Goal: Task Accomplishment & Management: Complete application form

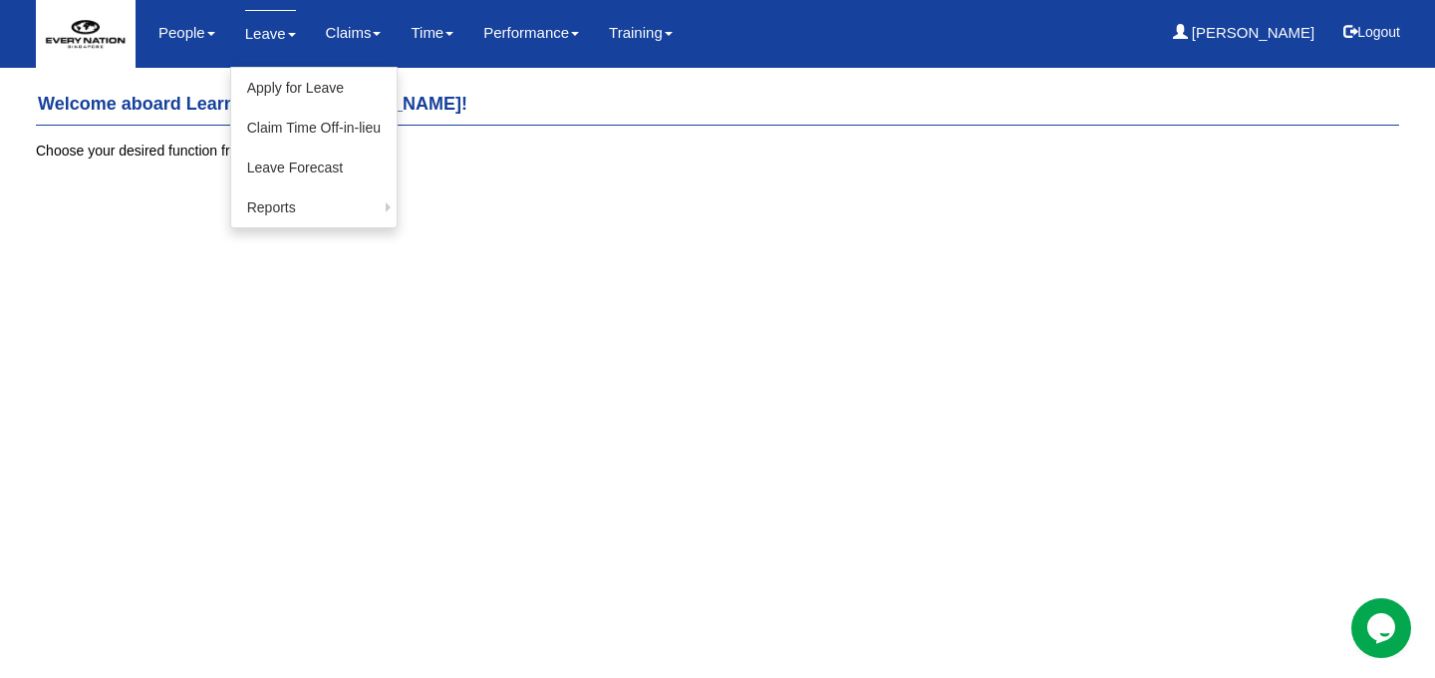
click at [250, 37] on link "Leave" at bounding box center [270, 33] width 51 height 47
click at [295, 166] on link "Leave Forecast" at bounding box center [313, 167] width 165 height 40
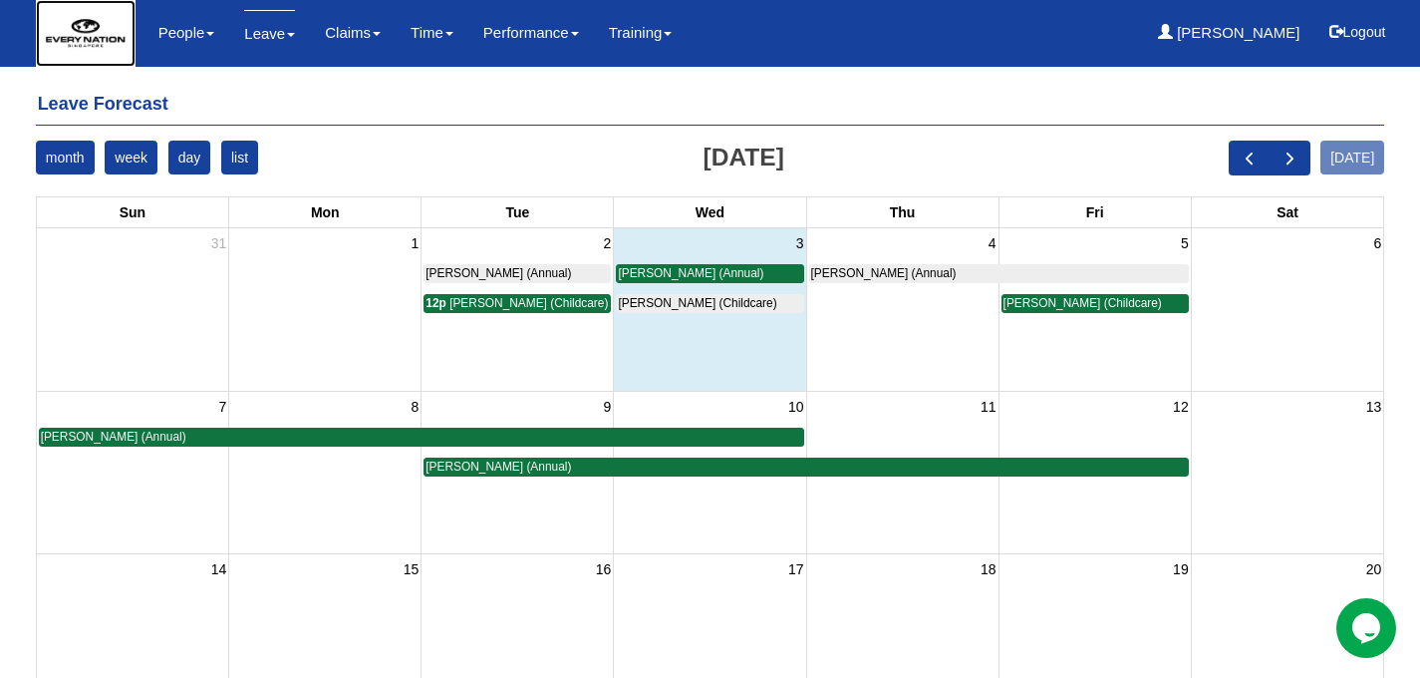
click at [65, 41] on img at bounding box center [86, 33] width 100 height 67
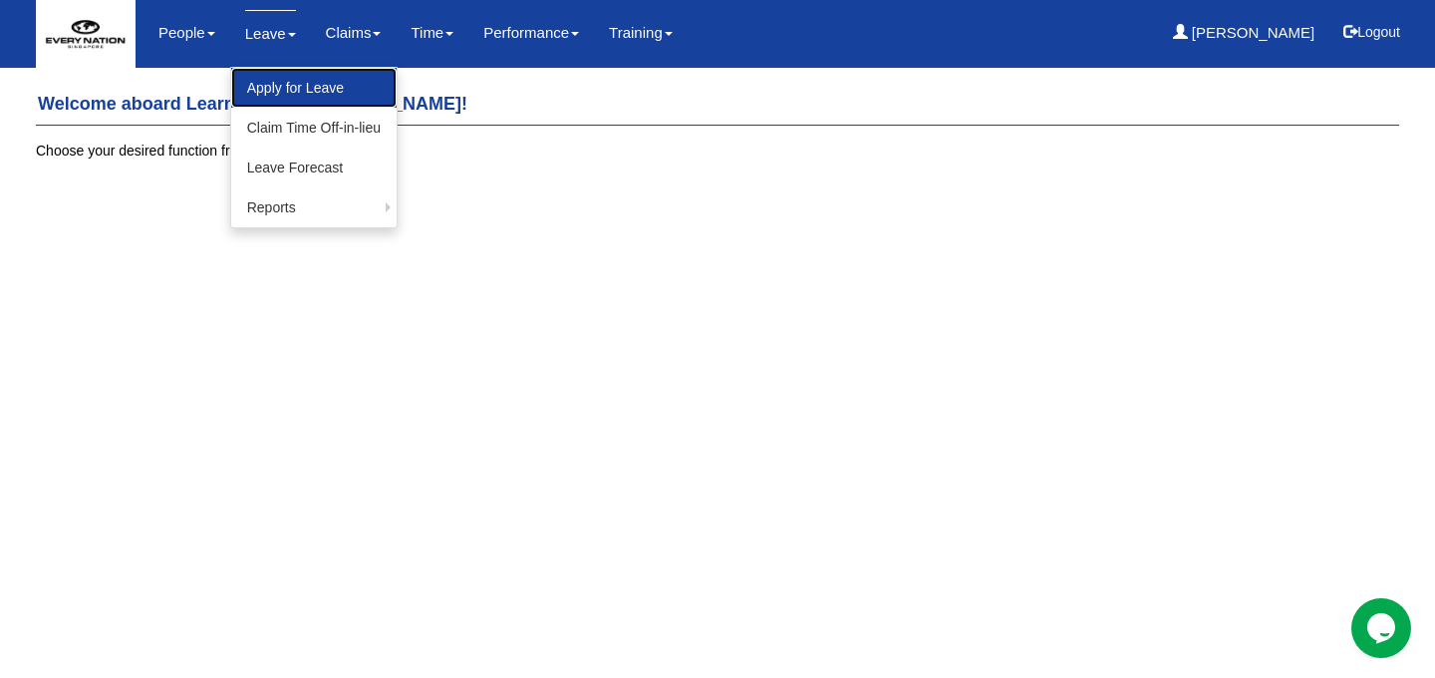
click at [266, 79] on link "Apply for Leave" at bounding box center [313, 88] width 165 height 40
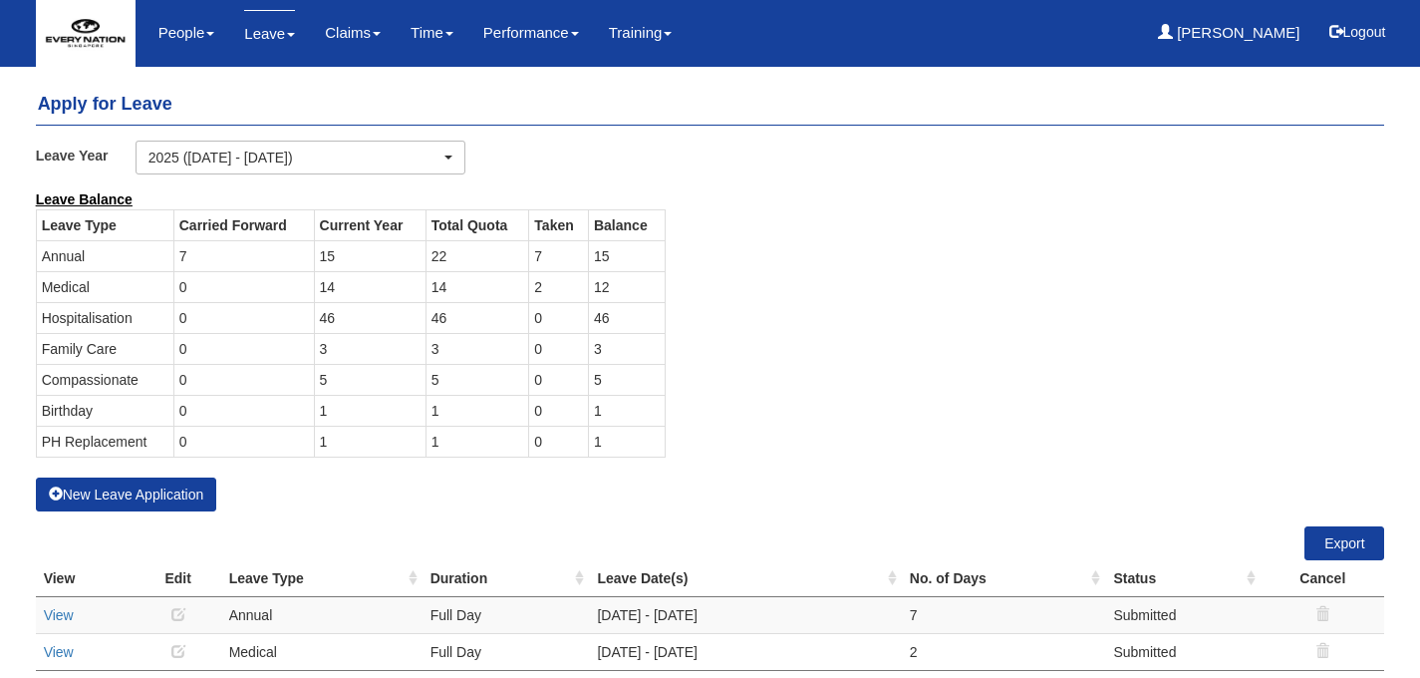
select select "50"
click at [1354, 37] on button "Logout" at bounding box center [1357, 32] width 85 height 48
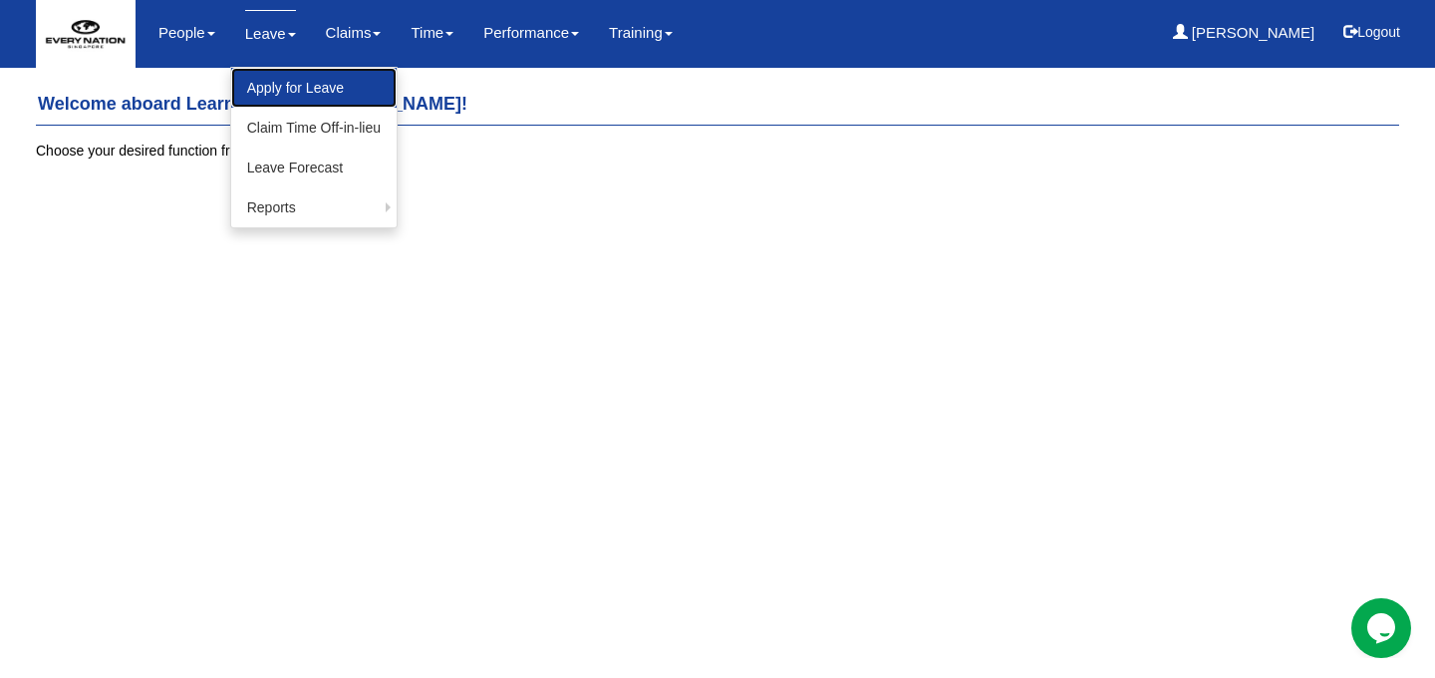
click at [274, 95] on link "Apply for Leave" at bounding box center [313, 88] width 165 height 40
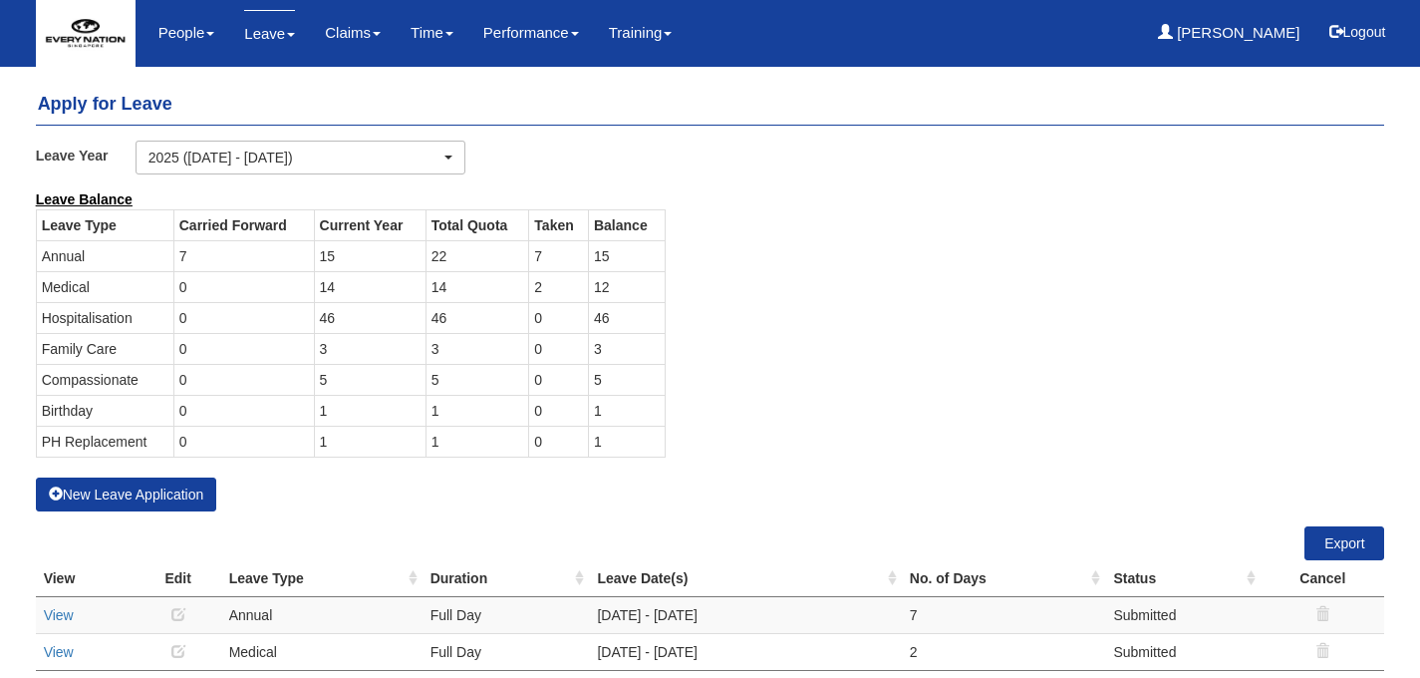
select select "50"
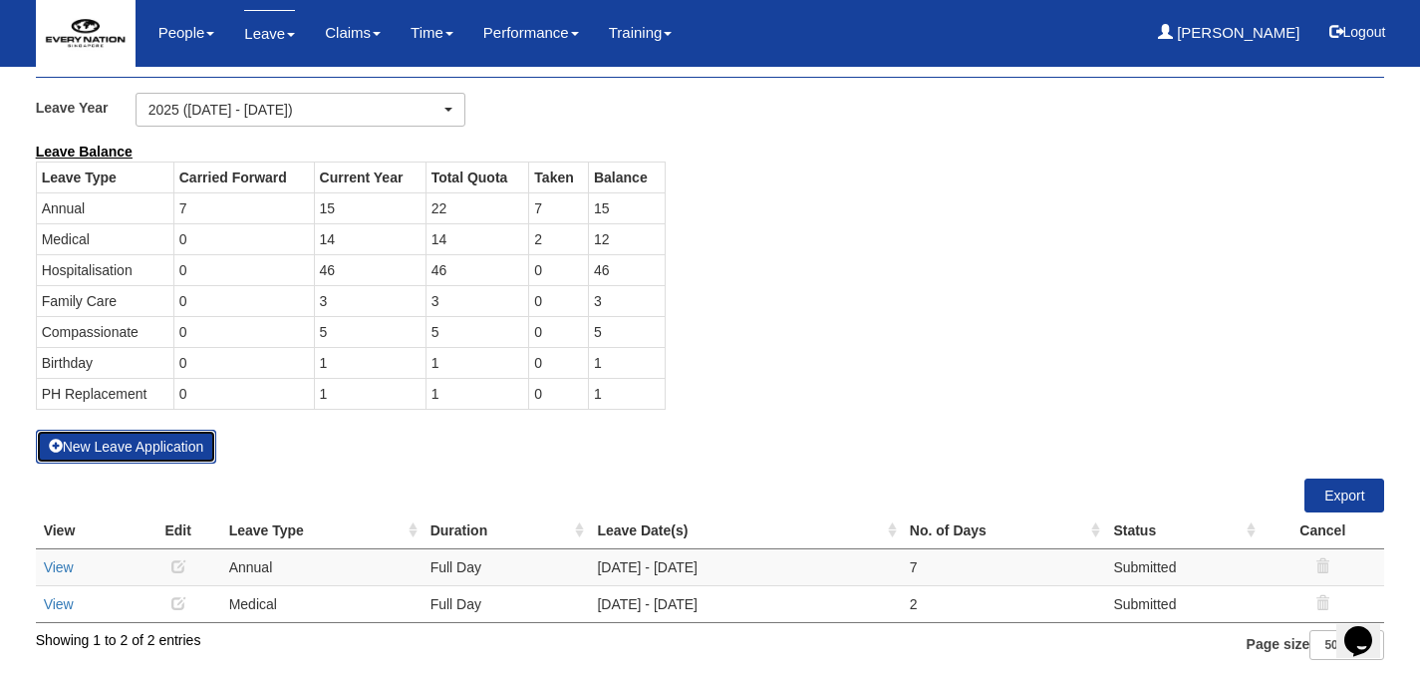
click at [180, 447] on button "New Leave Application" at bounding box center [126, 447] width 181 height 34
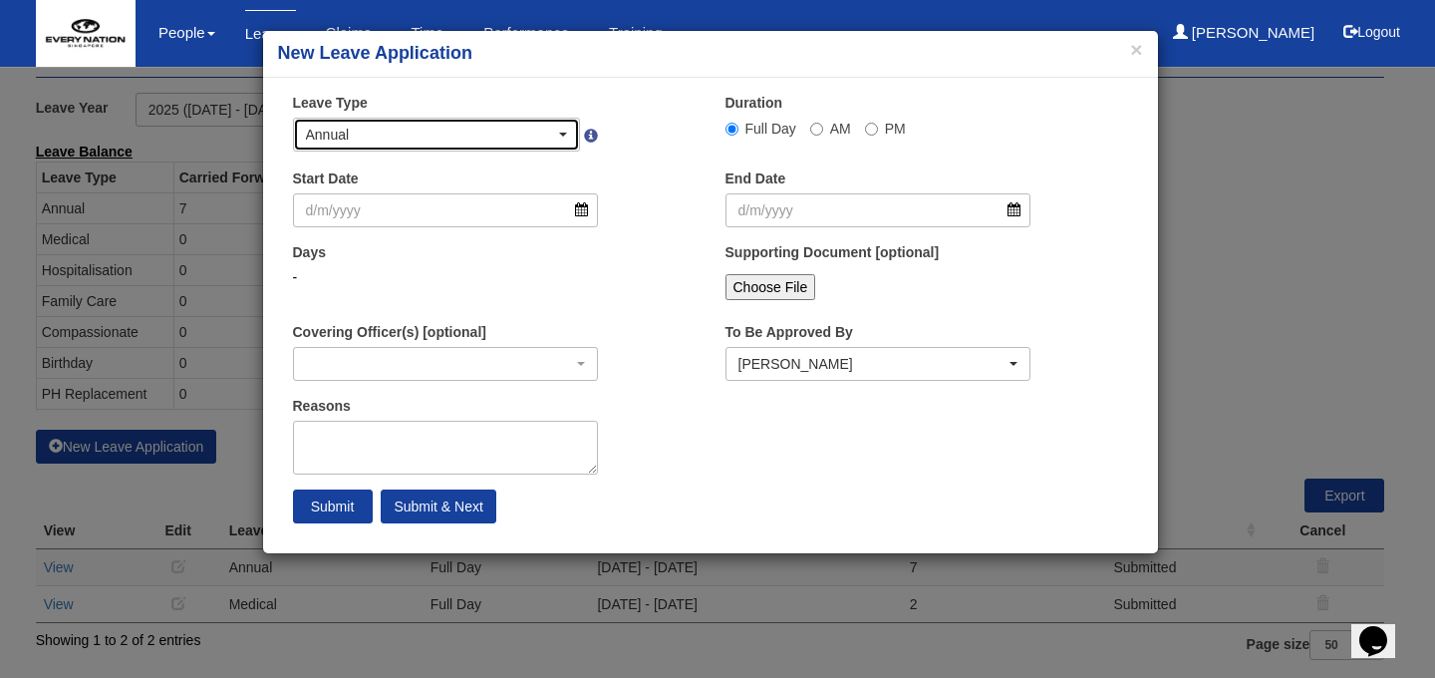
click at [564, 133] on span "button" at bounding box center [563, 135] width 8 height 4
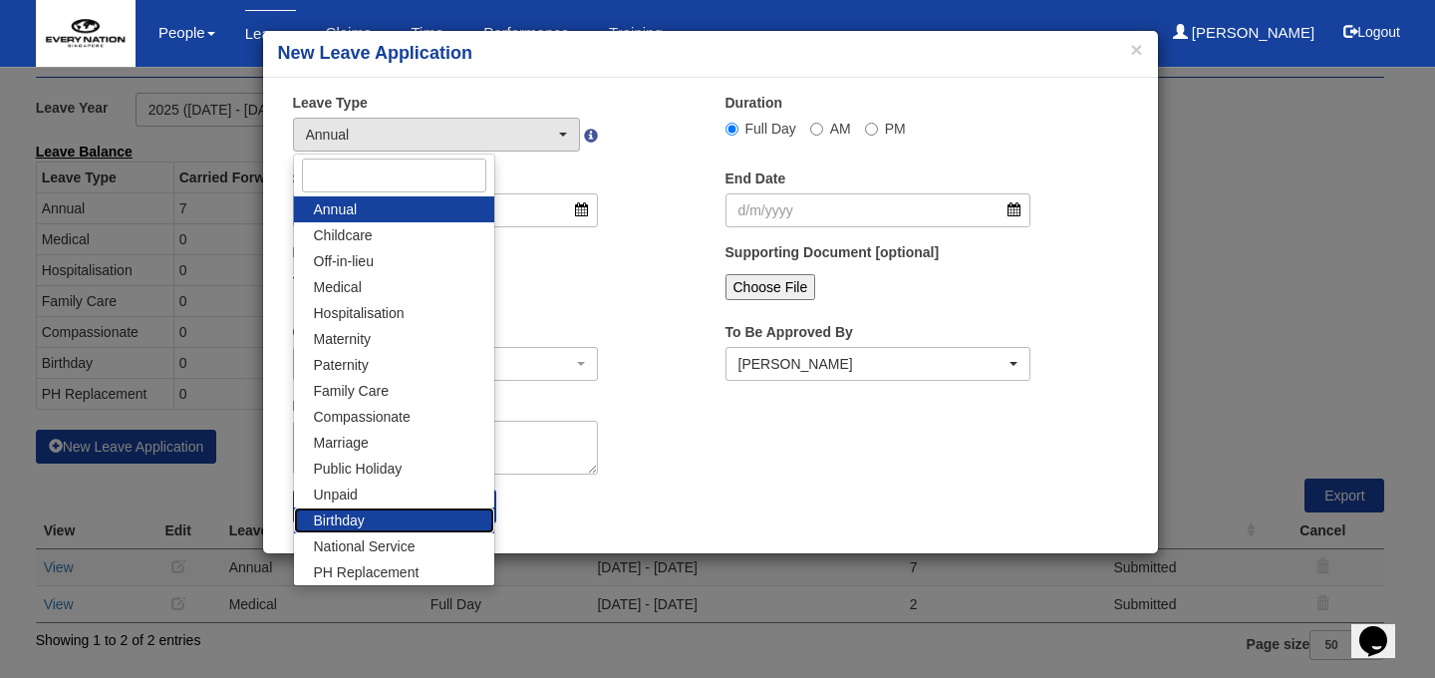
click at [377, 515] on link "Birthday" at bounding box center [394, 520] width 200 height 26
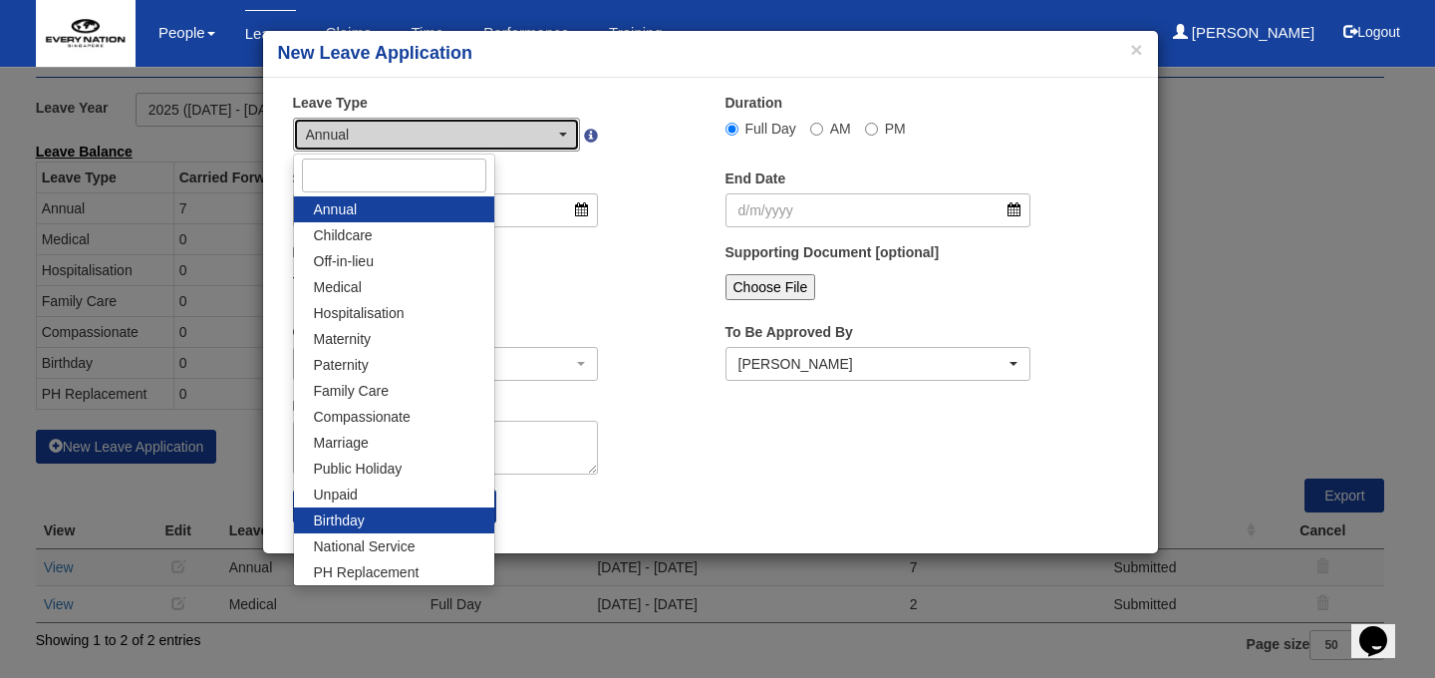
select select "19"
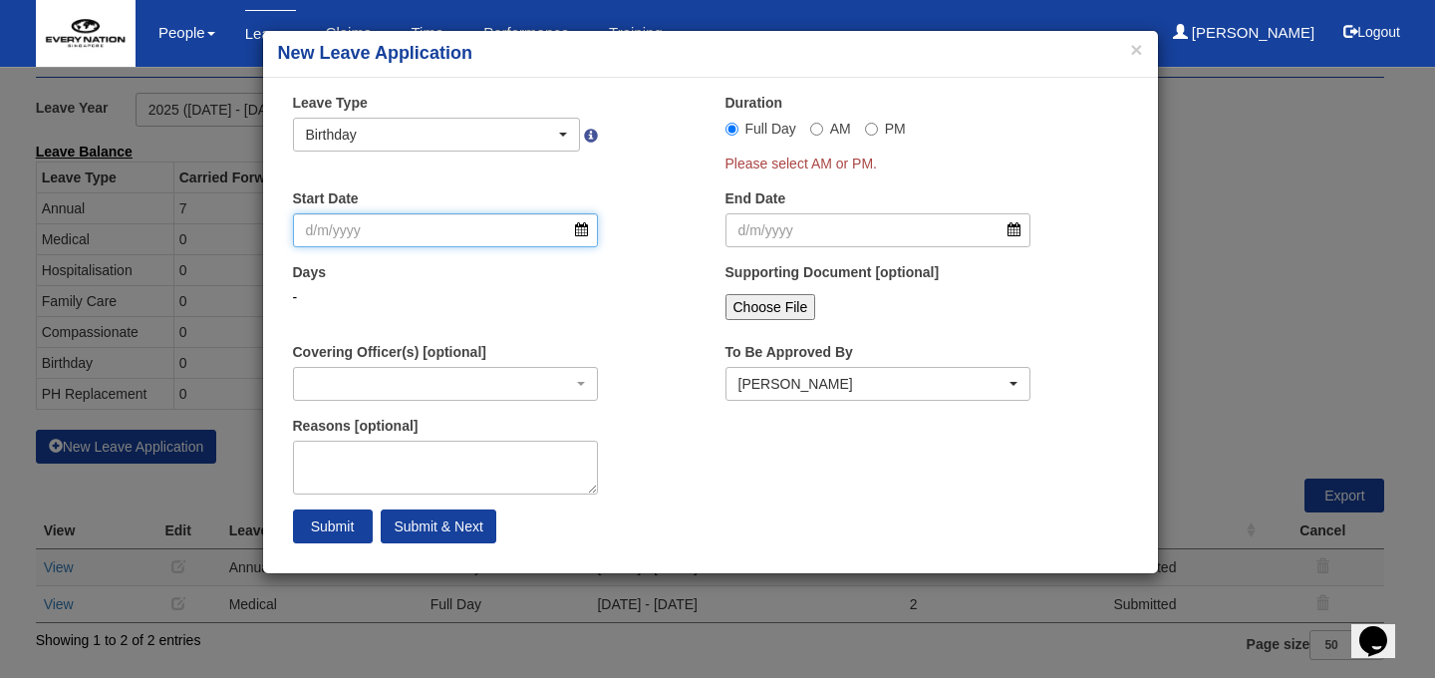
click at [587, 234] on input "Start Date" at bounding box center [446, 230] width 306 height 34
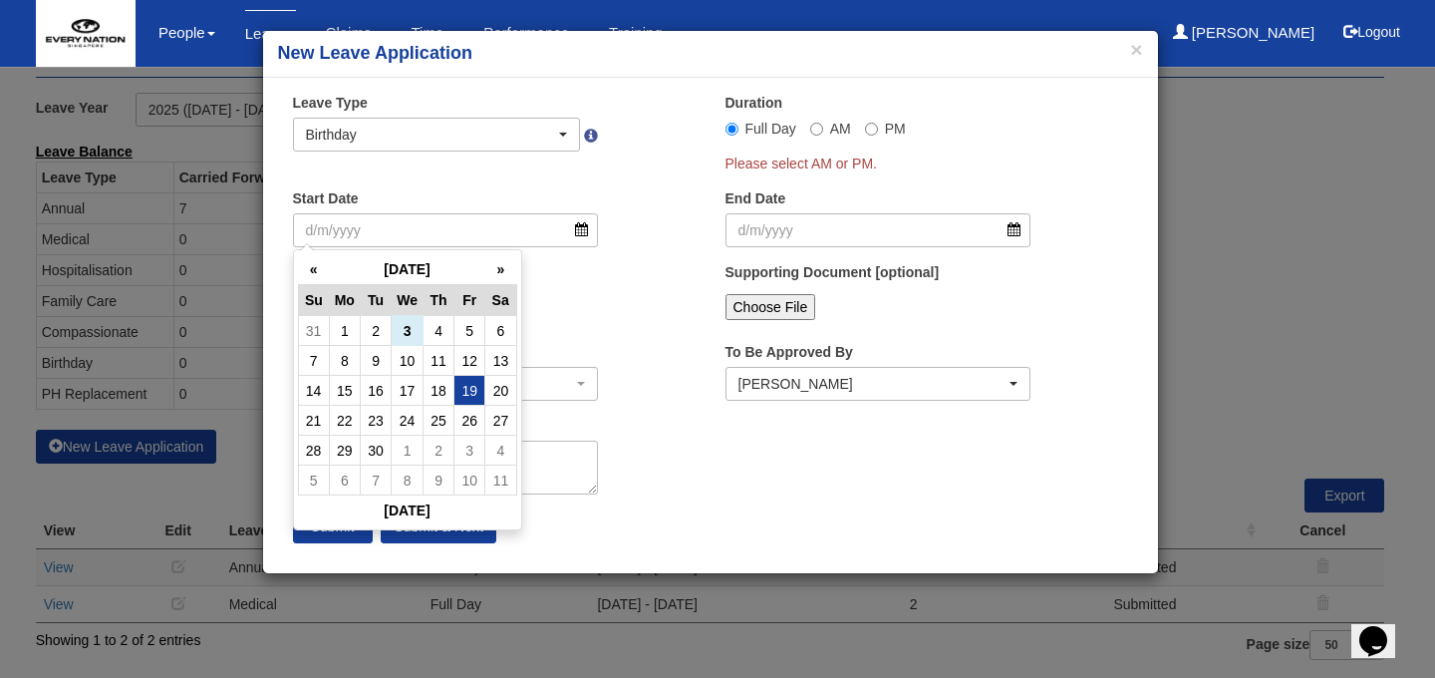
click at [475, 384] on td "19" at bounding box center [469, 391] width 31 height 30
type input "[DATE]"
select select
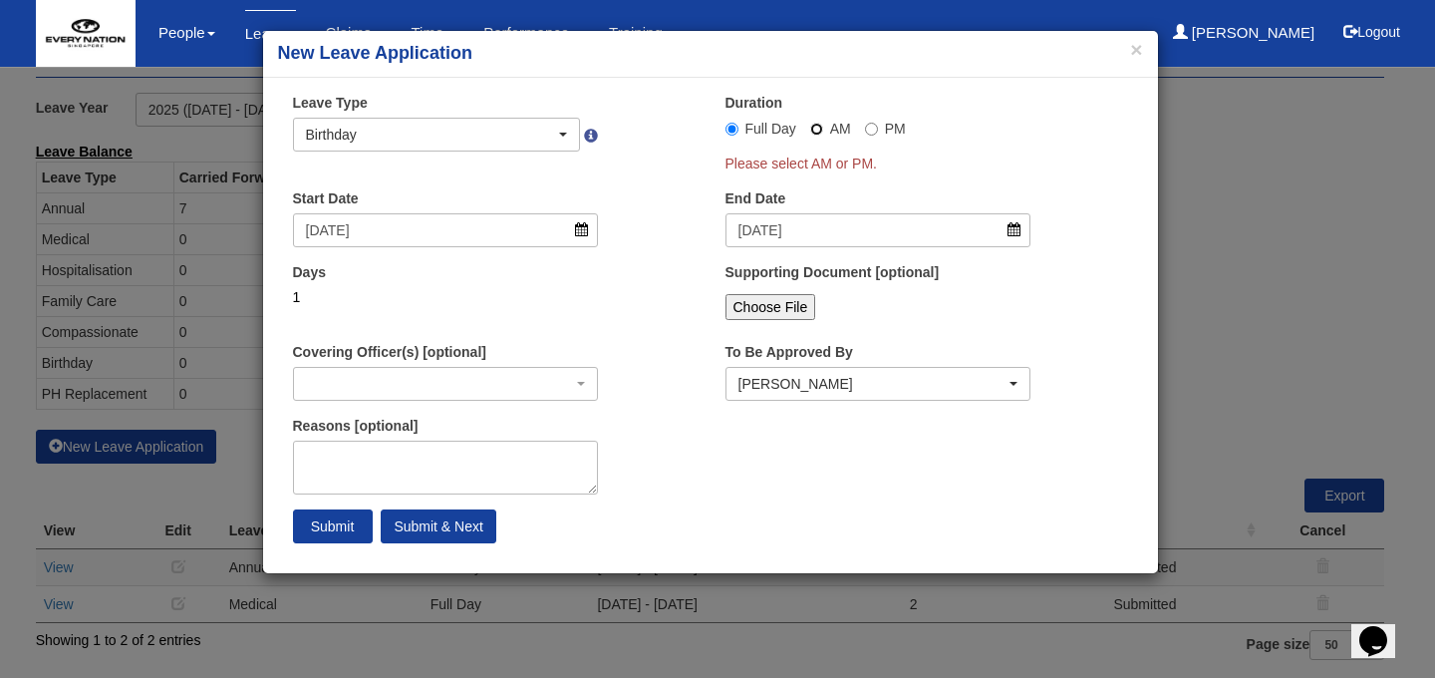
click at [818, 134] on input "AM" at bounding box center [816, 129] width 13 height 13
radio input "true"
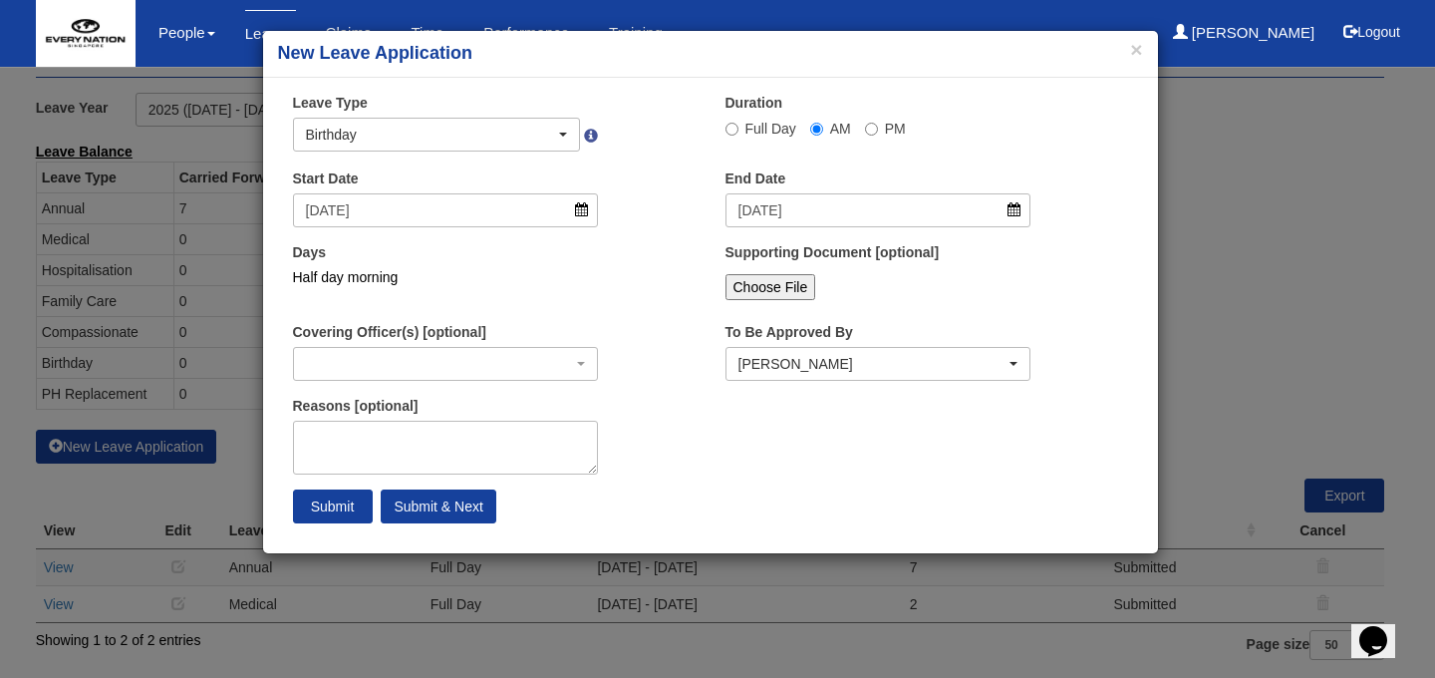
click at [743, 128] on label "Full Day" at bounding box center [760, 129] width 71 height 20
click at [738, 128] on input "Full Day" at bounding box center [731, 129] width 13 height 13
radio input "true"
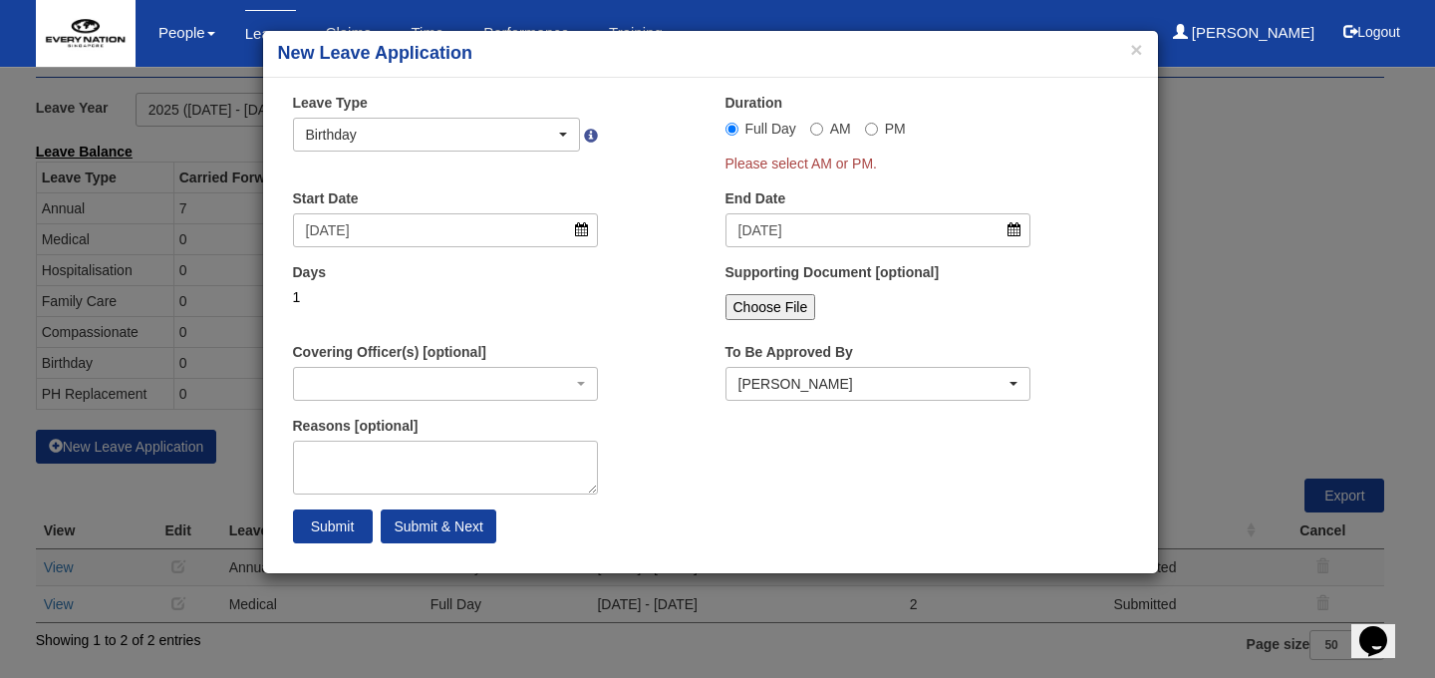
click at [1048, 177] on div "Duration Full Day AM PM Please select AM or PM." at bounding box center [927, 141] width 433 height 96
click at [814, 132] on input "AM" at bounding box center [816, 129] width 13 height 13
radio input "true"
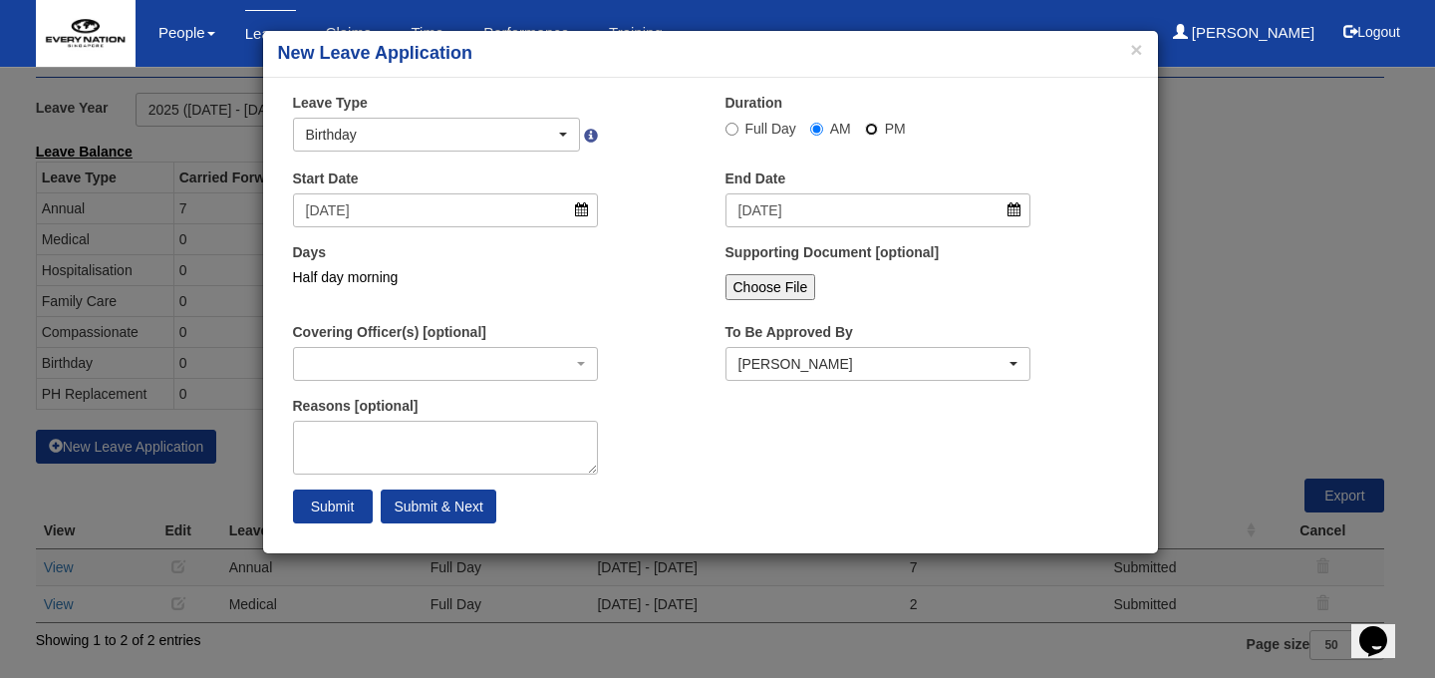
click at [865, 127] on input "PM" at bounding box center [871, 129] width 13 height 13
radio input "true"
click at [727, 130] on input "Full Day" at bounding box center [731, 129] width 13 height 13
radio input "true"
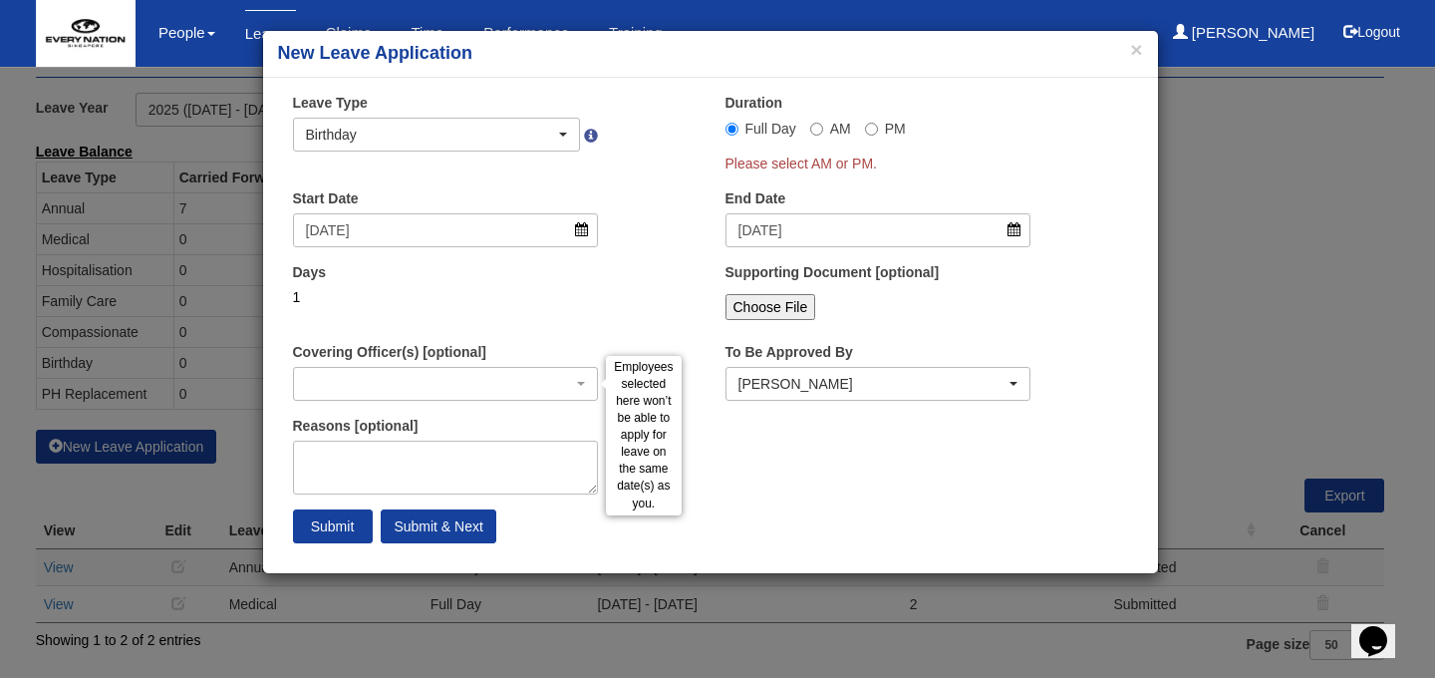
click at [601, 358] on div "Covering Officer(s) [optional] [PERSON_NAME] [PERSON_NAME] [PERSON_NAME] [PERSO…" at bounding box center [446, 371] width 336 height 59
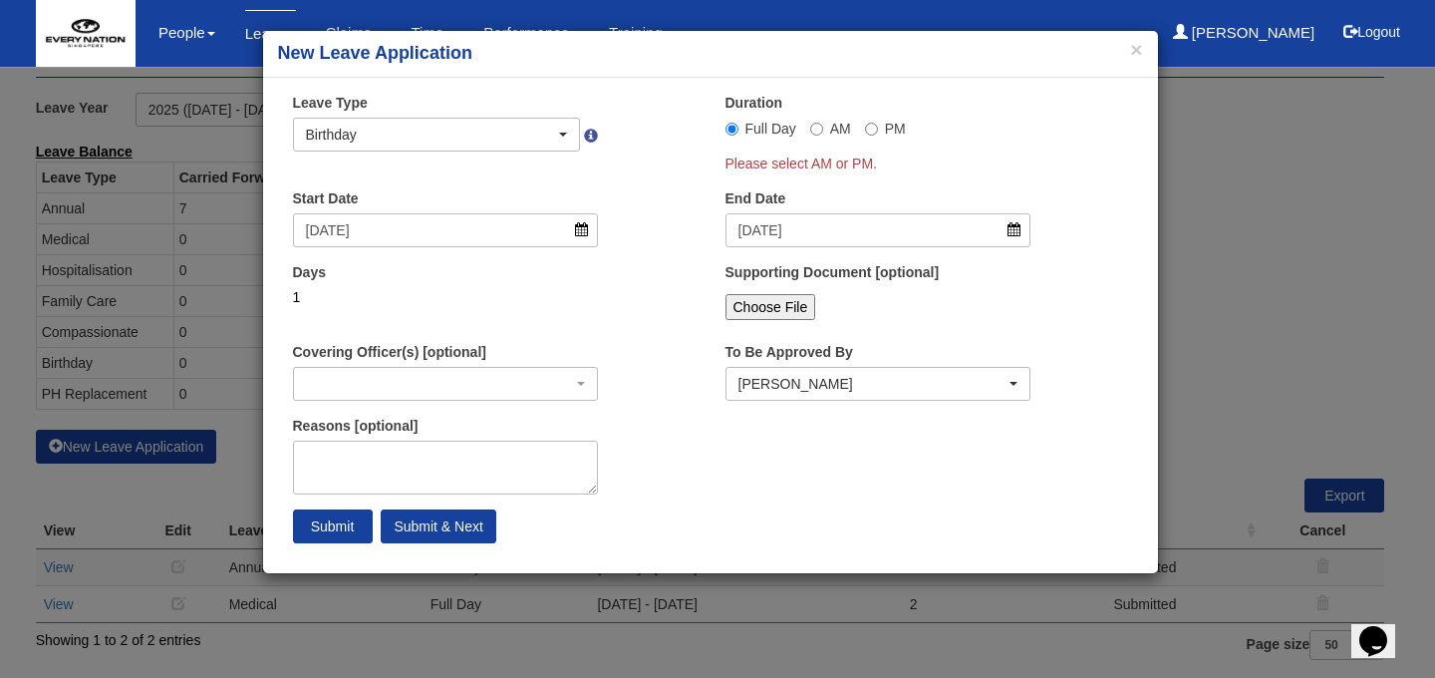
click at [781, 469] on div "× Leave Type Annual Childcare Off-in-lieu Medical Hospitalisation Maternity Pat…" at bounding box center [710, 325] width 895 height 465
click at [341, 526] on input "Submit" at bounding box center [333, 526] width 80 height 34
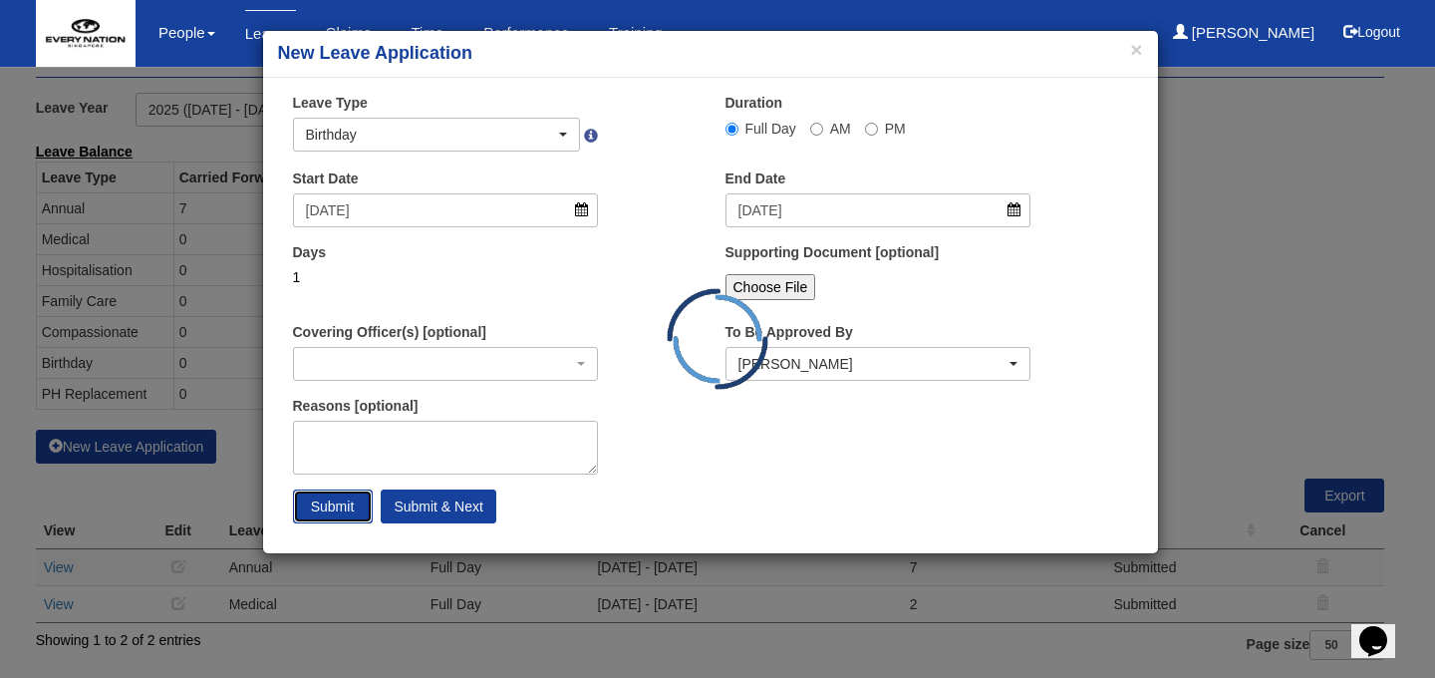
select select "1"
select select
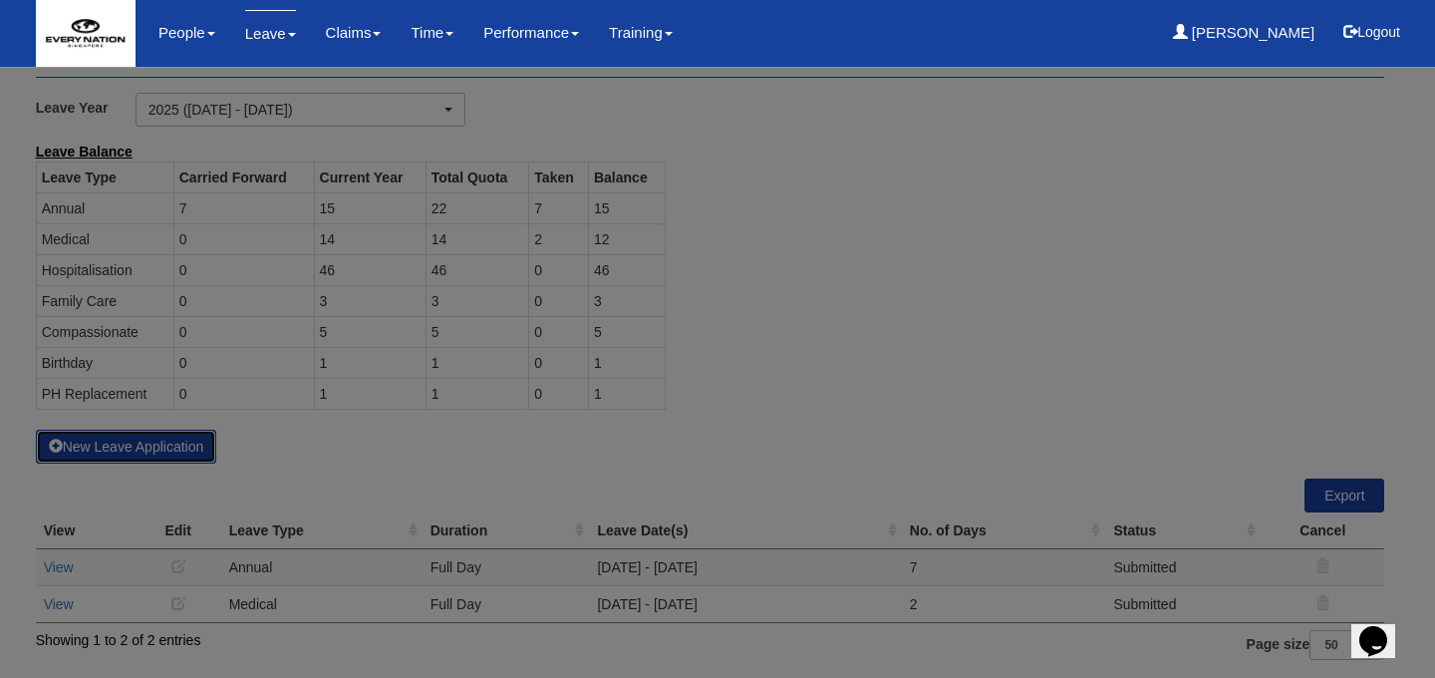
select select "50"
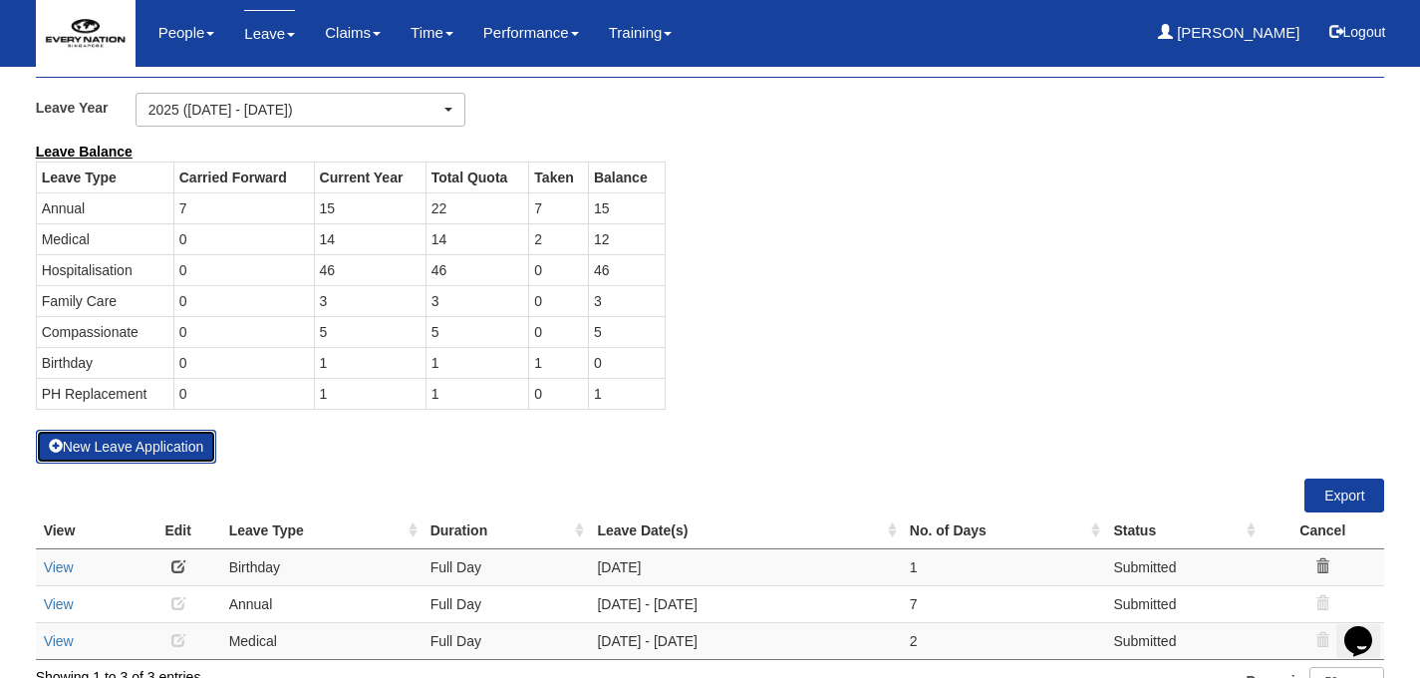
scroll to position [84, 0]
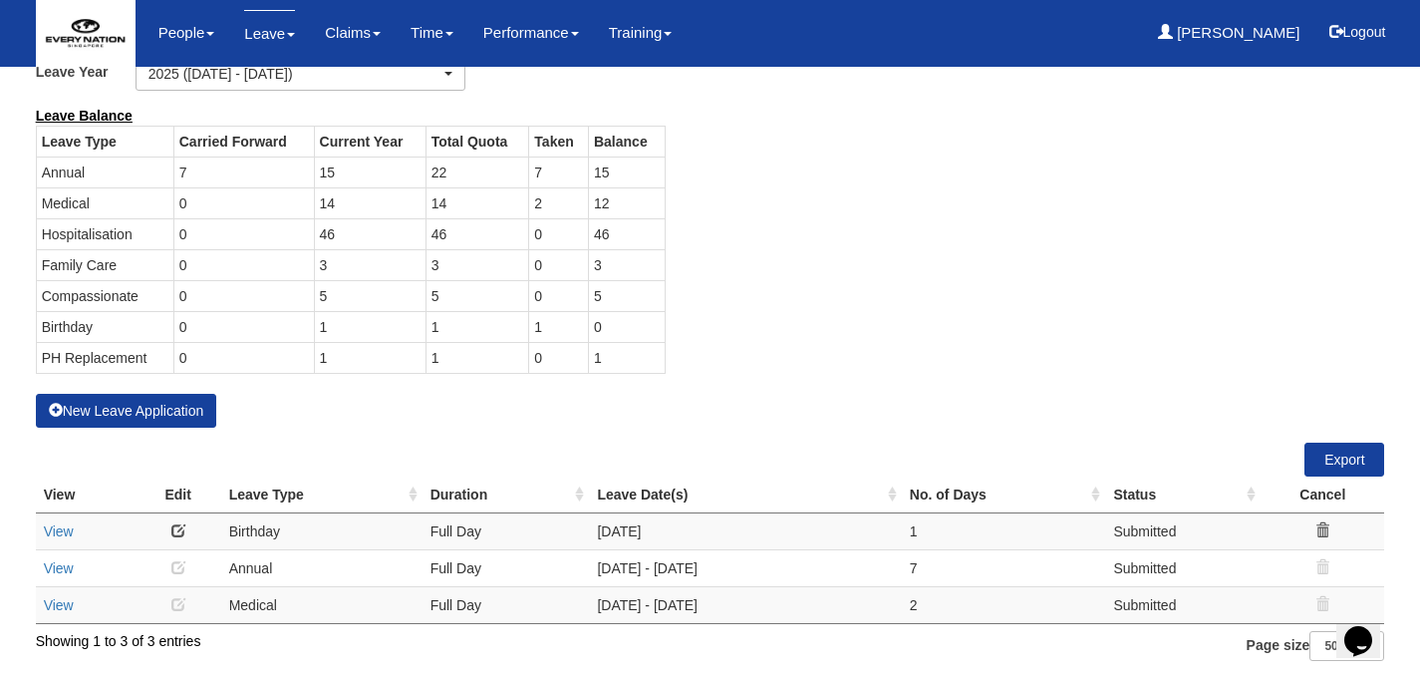
click at [1321, 534] on icon at bounding box center [1322, 530] width 14 height 14
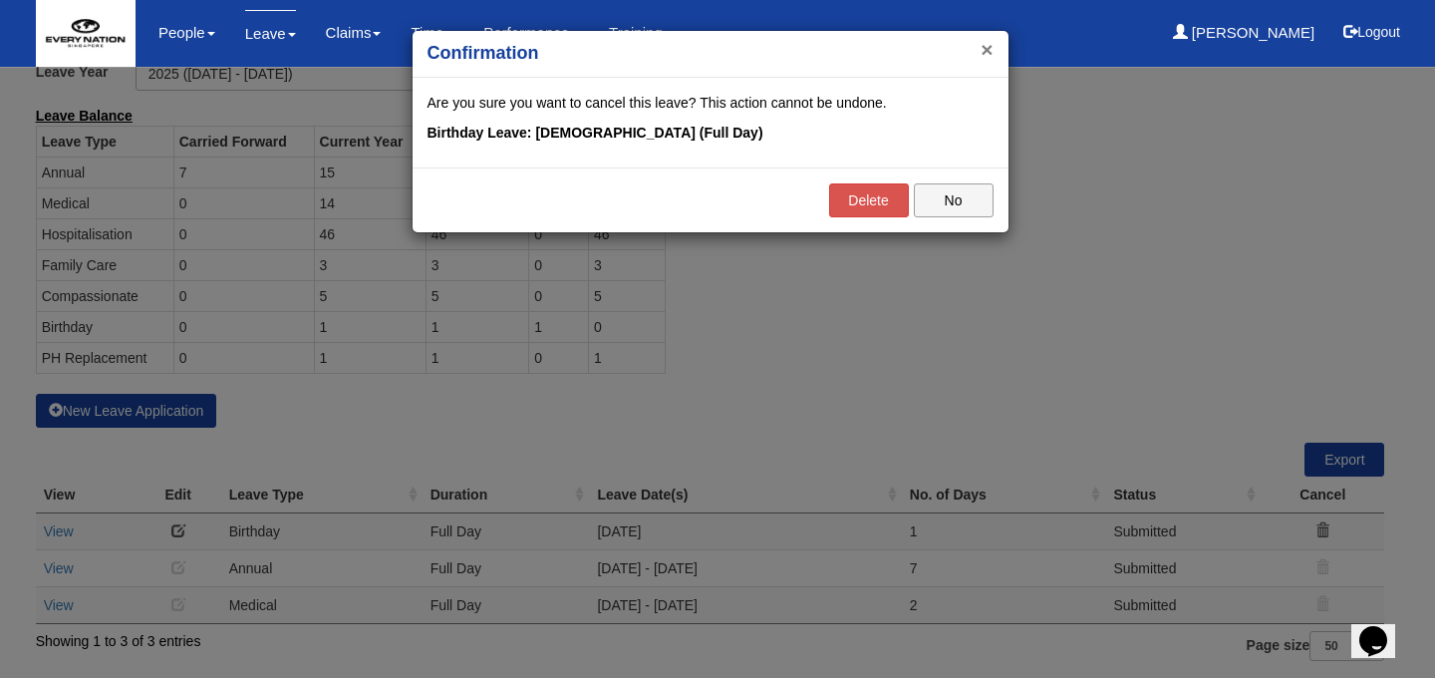
click at [982, 58] on button "×" at bounding box center [987, 49] width 12 height 21
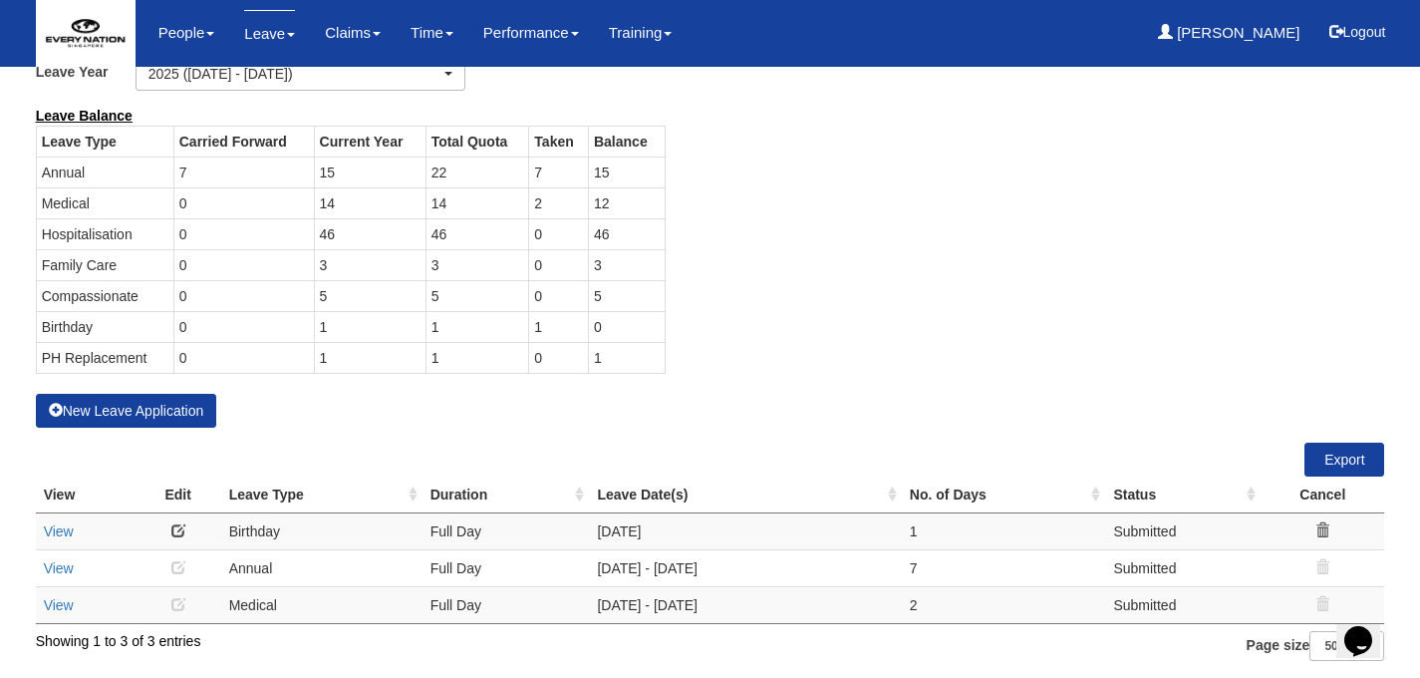
click at [1392, 509] on body "Toggle navigation People Personal Information Staff Directory Leave Apply for L…" at bounding box center [710, 288] width 1420 height 744
click at [1358, 33] on button "Logout" at bounding box center [1357, 32] width 85 height 48
